Goal: Find specific page/section: Find specific page/section

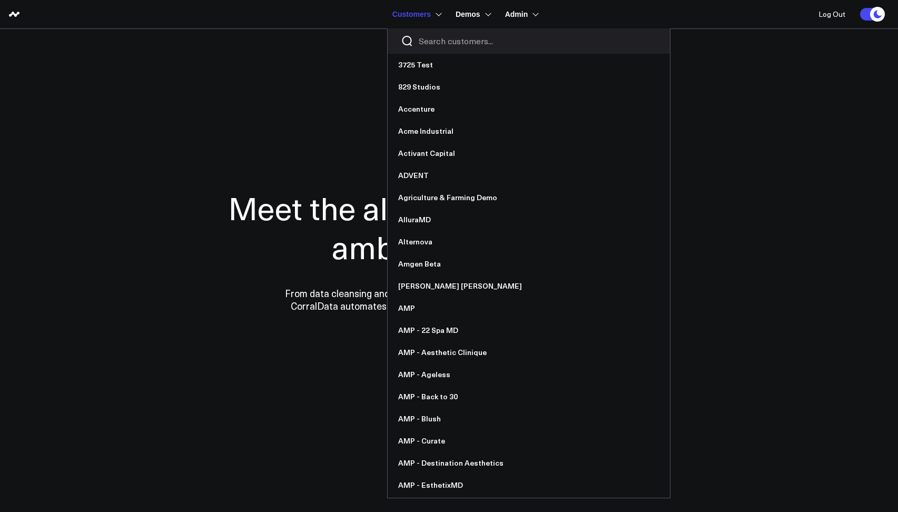
click at [415, 39] on div at bounding box center [529, 40] width 282 height 25
click at [428, 47] on div at bounding box center [529, 40] width 282 height 25
click at [431, 45] on input "Search customers input" at bounding box center [538, 41] width 238 height 12
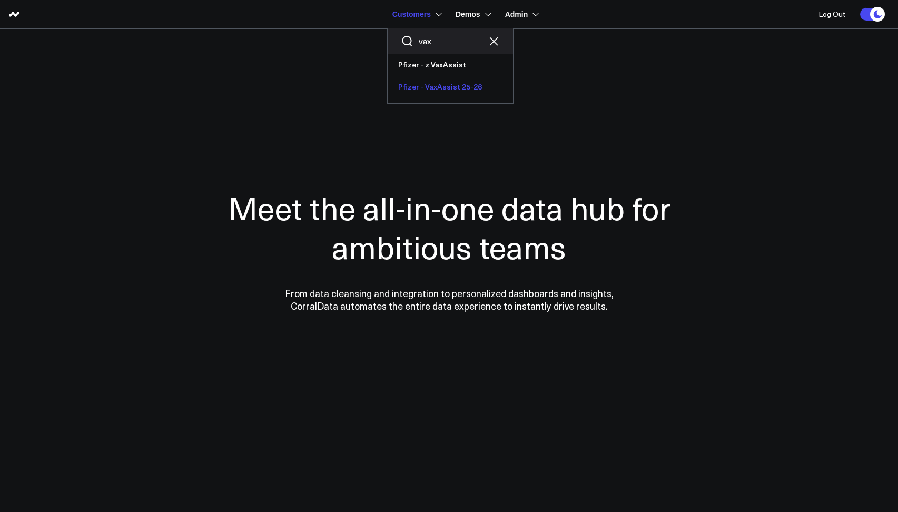
type input "vax"
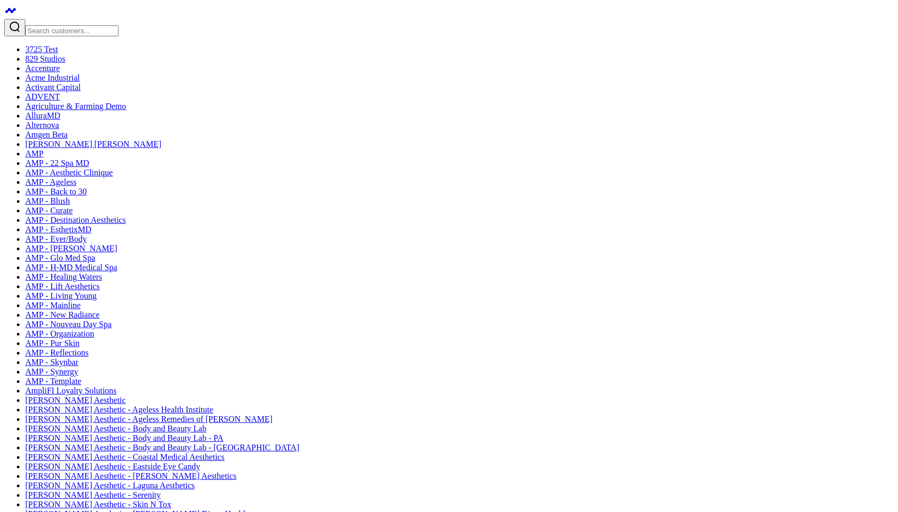
click at [75, 25] on input "Search customers input" at bounding box center [71, 30] width 93 height 11
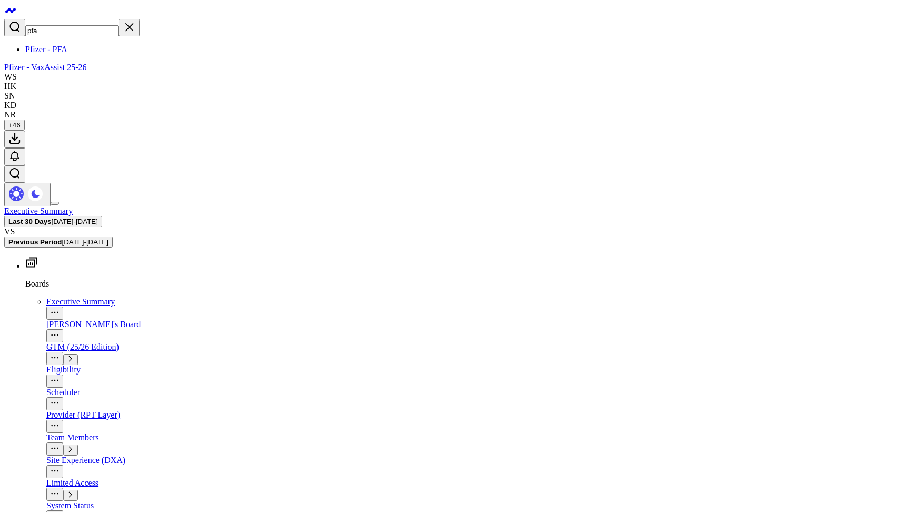
type input "pfa"
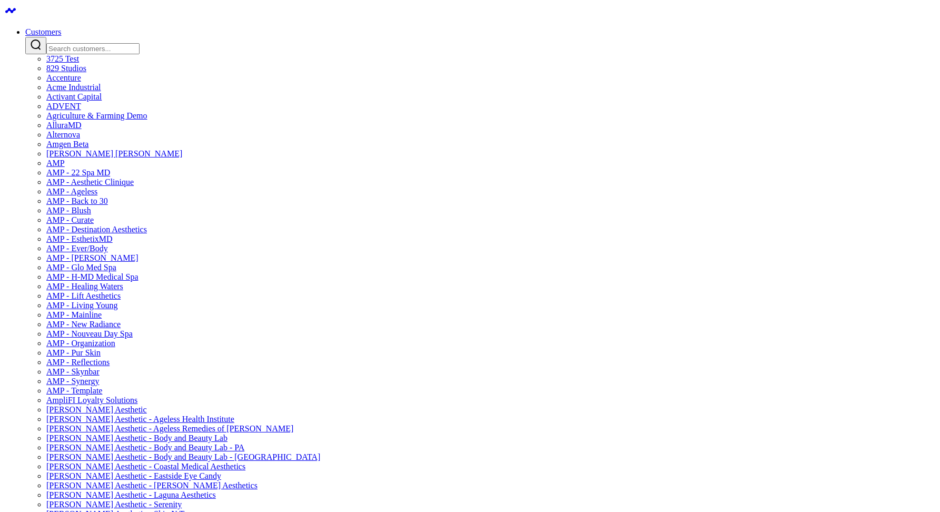
click at [442, 47] on div at bounding box center [480, 45] width 910 height 17
click at [140, 44] on input "Search customers input" at bounding box center [92, 48] width 93 height 11
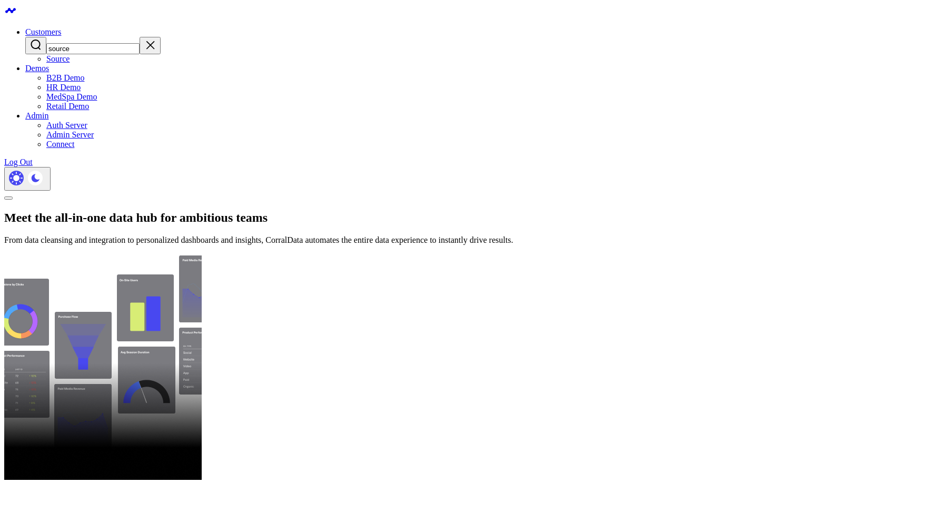
type input "source"
click at [70, 63] on link "Source" at bounding box center [57, 58] width 23 height 9
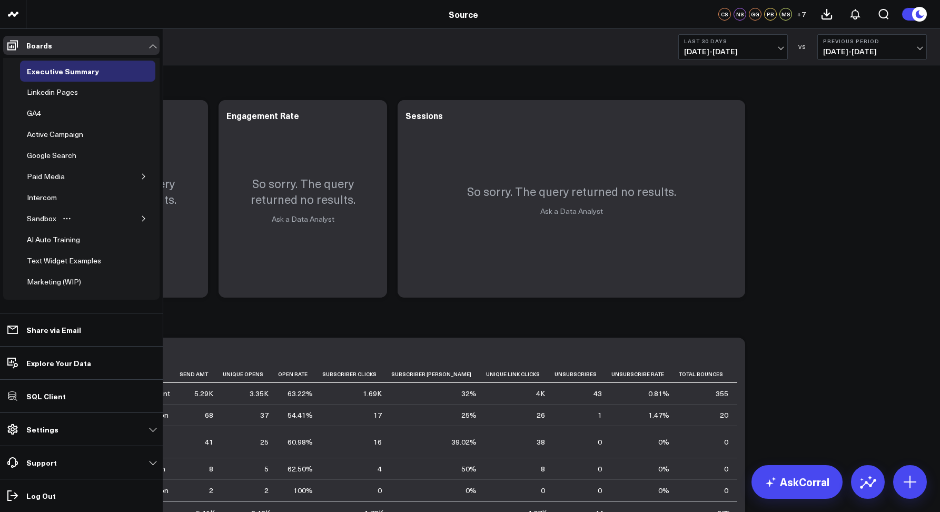
scroll to position [2, 0]
click at [141, 219] on icon "button" at bounding box center [144, 218] width 6 height 6
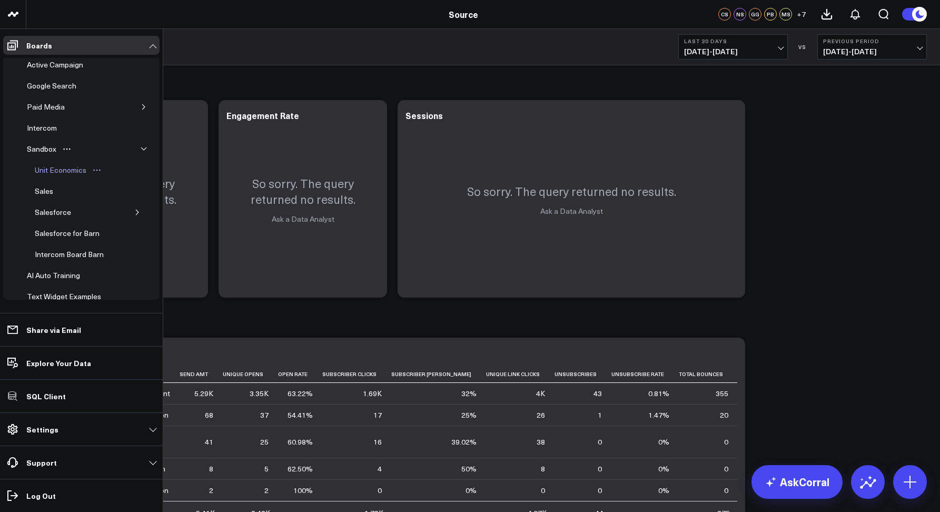
scroll to position [83, 0]
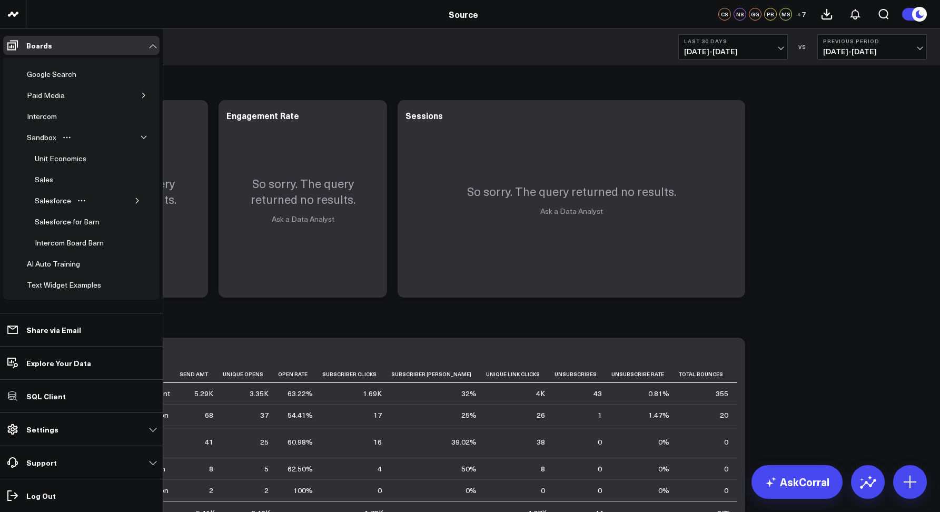
click at [134, 203] on icon "button" at bounding box center [137, 200] width 6 height 6
click at [128, 198] on icon "button" at bounding box center [131, 197] width 6 height 6
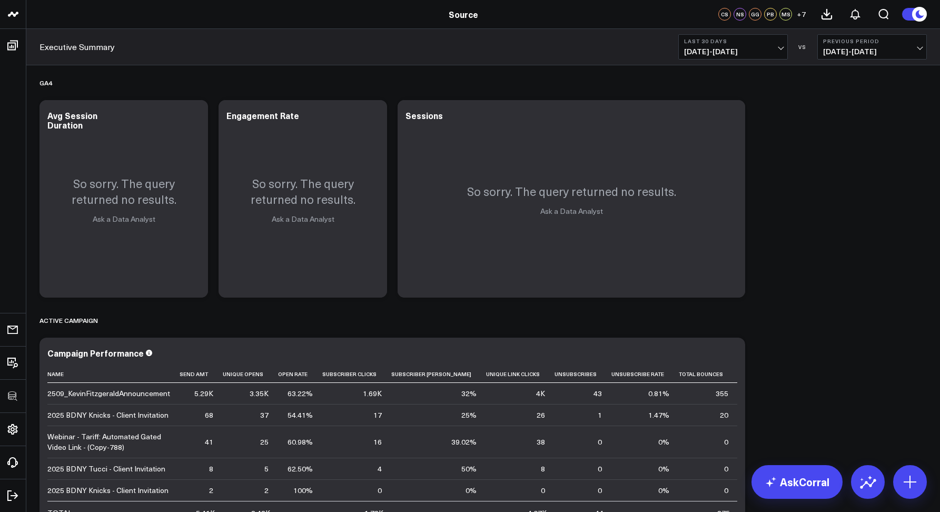
drag, startPoint x: 82, startPoint y: 222, endPoint x: 37, endPoint y: 25, distance: 201.9
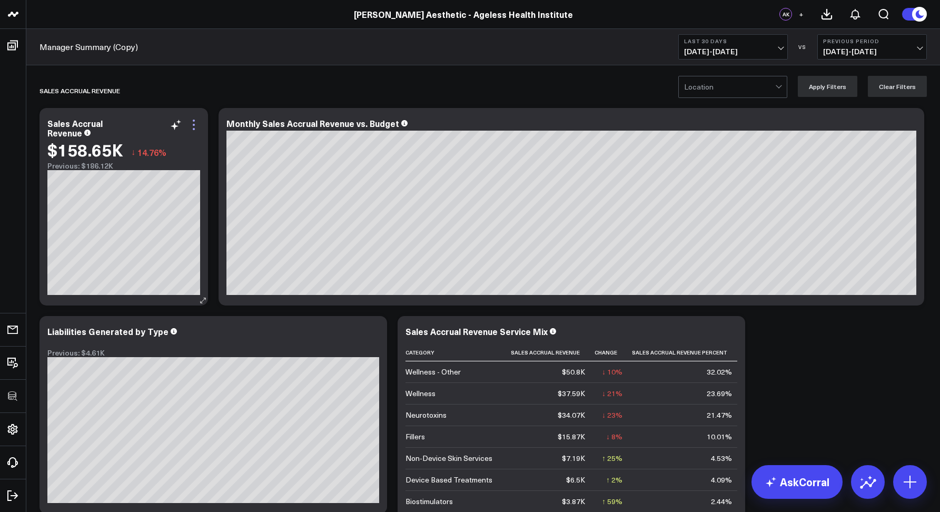
click at [193, 126] on icon at bounding box center [193, 124] width 13 height 13
